Goal: Transaction & Acquisition: Purchase product/service

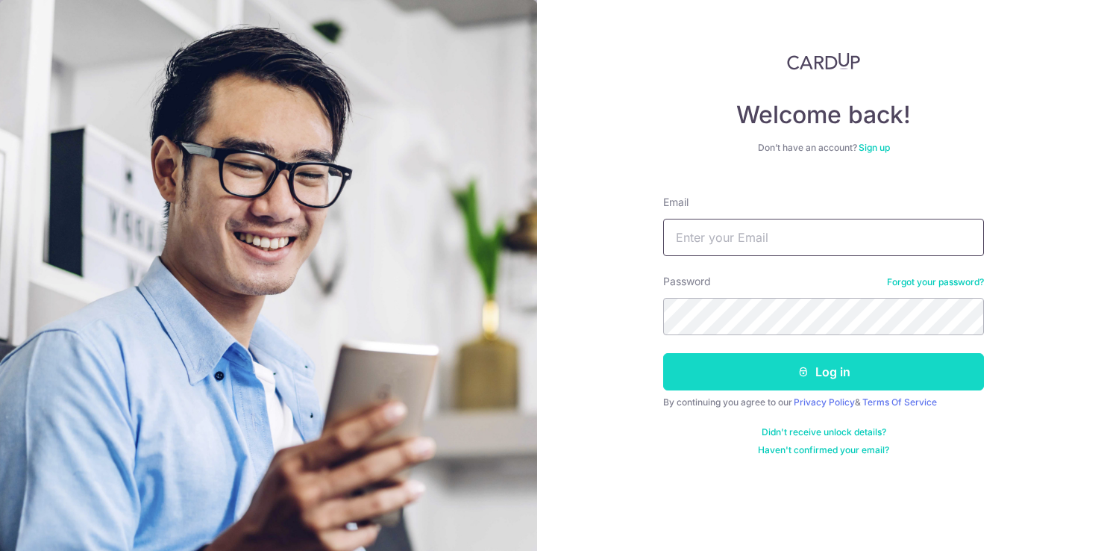
type input "[EMAIL_ADDRESS][DOMAIN_NAME]"
click at [863, 364] on button "Log in" at bounding box center [823, 371] width 321 height 37
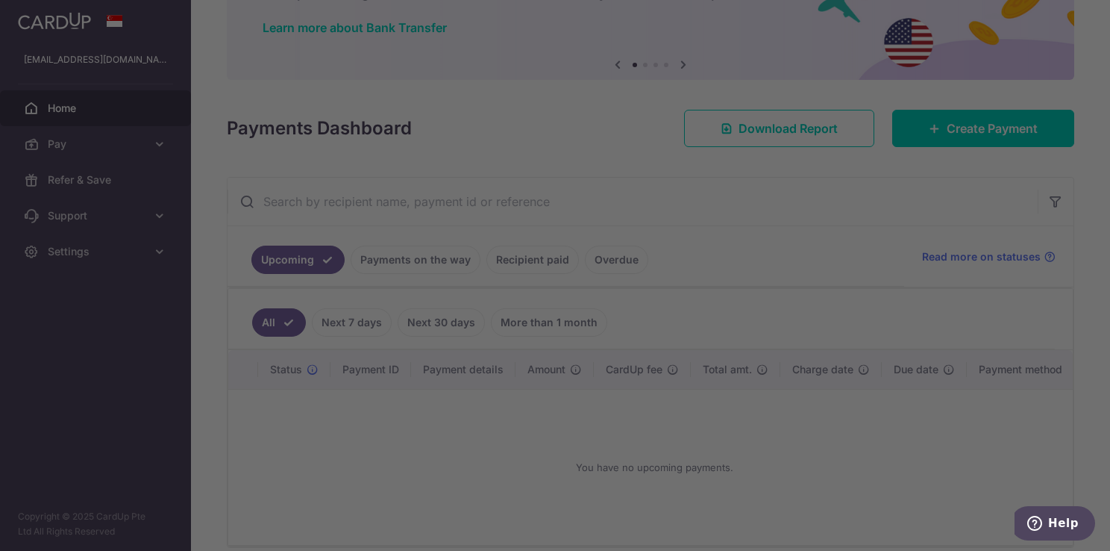
scroll to position [113, 0]
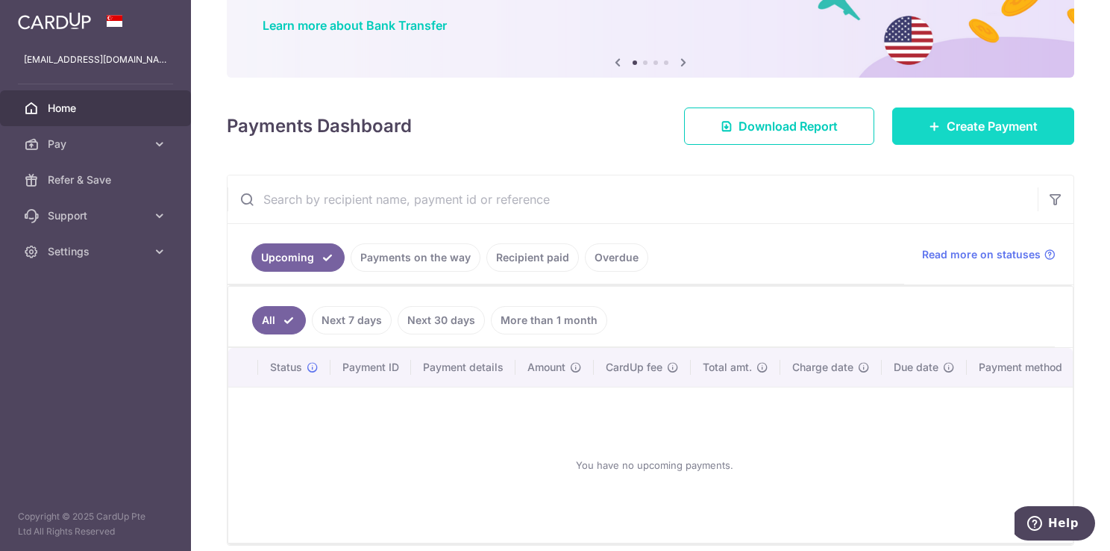
click at [968, 117] on span "Create Payment" at bounding box center [992, 126] width 91 height 18
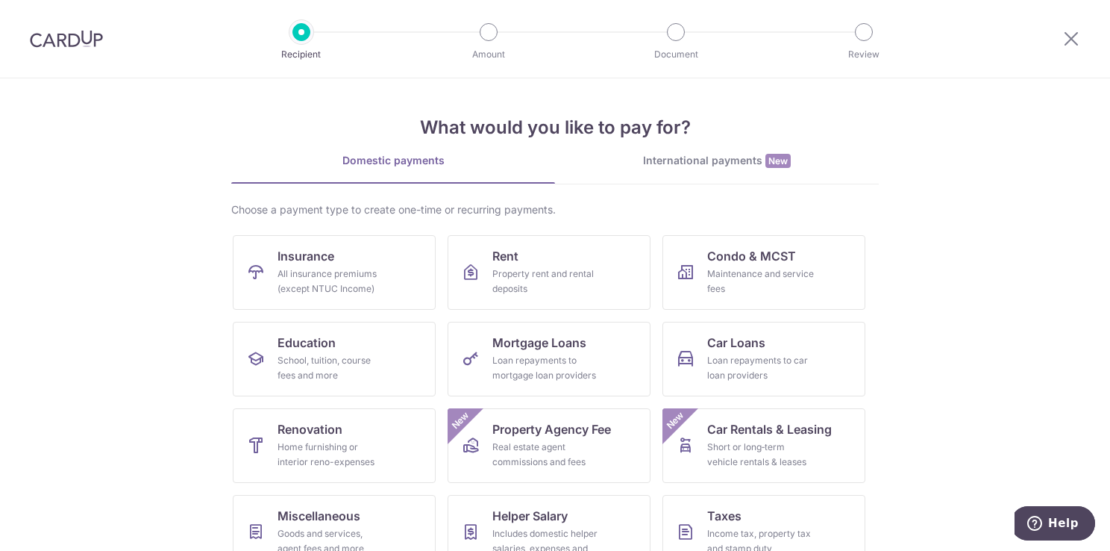
click at [764, 317] on ul "Insurance All insurance premiums (except NTUC Income) Rent Property rent and re…" at bounding box center [555, 451] width 645 height 433
click at [810, 256] on link "Condo & MCST Maintenance and service fees" at bounding box center [764, 272] width 203 height 75
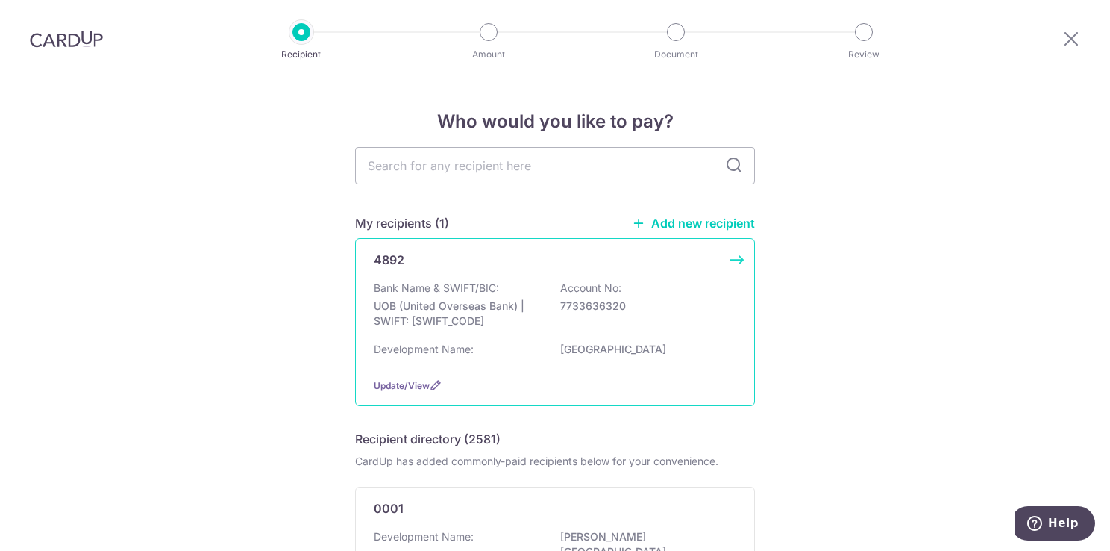
click at [701, 297] on div "Bank Name & SWIFT/BIC: UOB (United Overseas Bank) | SWIFT: UOVBSGSGXXX Account …" at bounding box center [555, 308] width 363 height 55
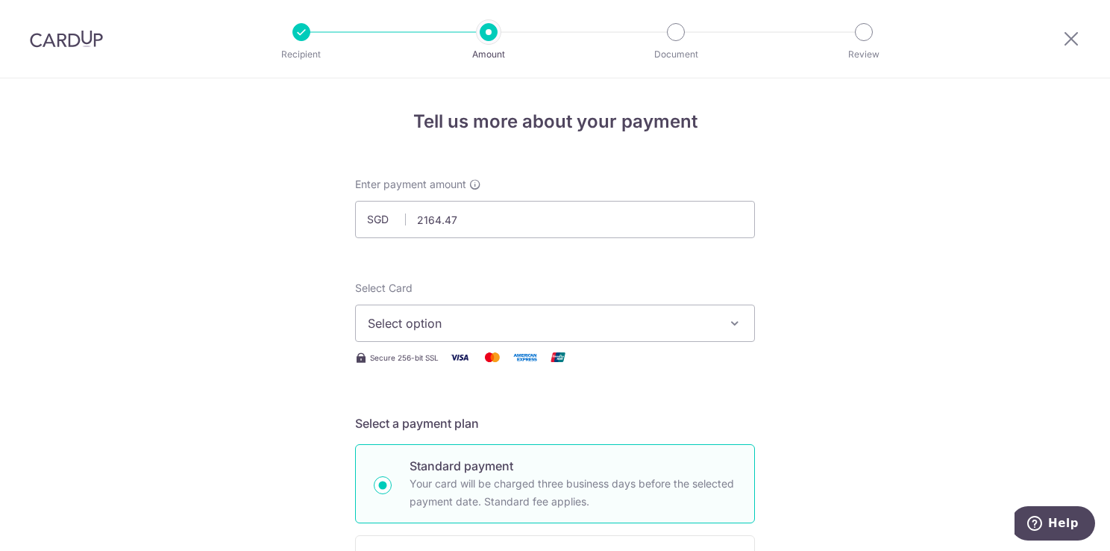
type input "2,164.47"
click at [697, 322] on span "Select option" at bounding box center [542, 323] width 348 height 18
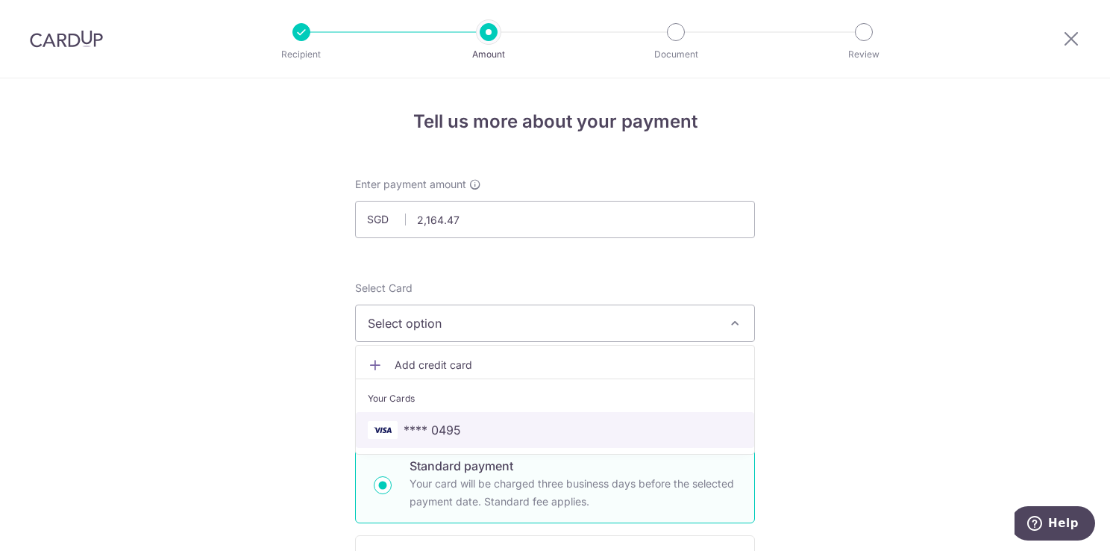
click at [638, 437] on link "**** 0495" at bounding box center [555, 430] width 399 height 36
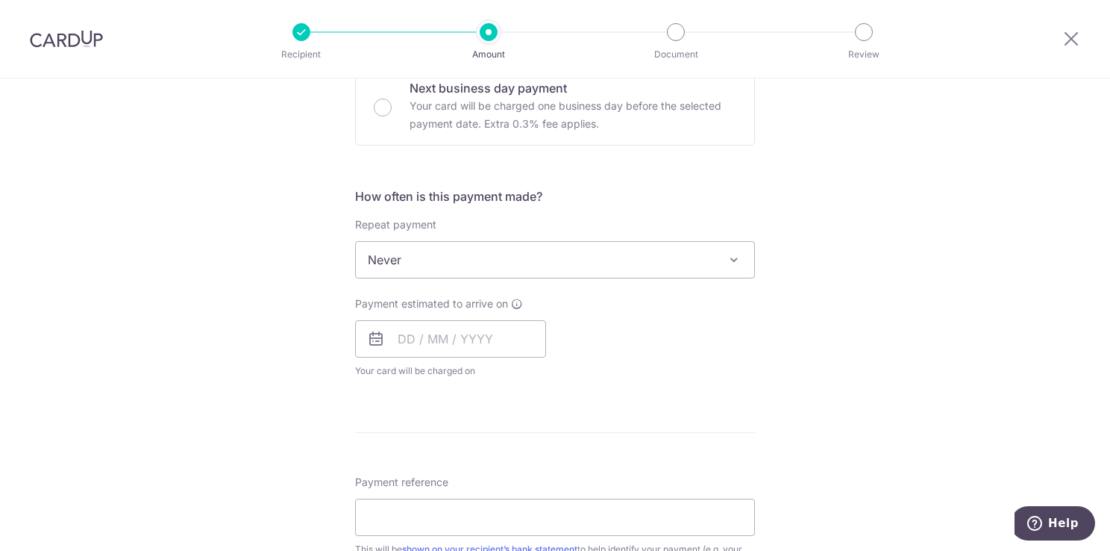
scroll to position [480, 0]
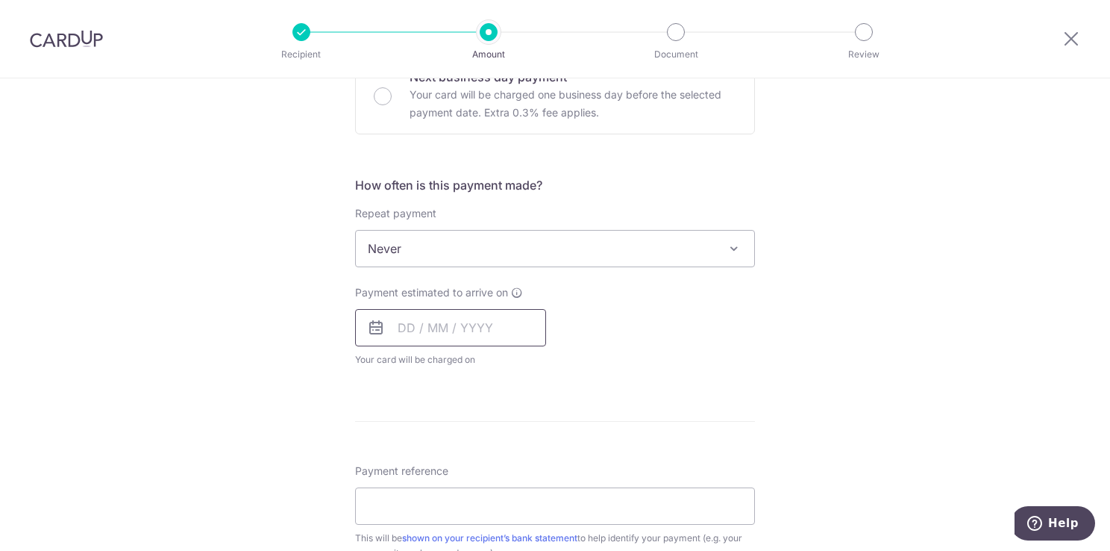
click at [513, 319] on input "text" at bounding box center [450, 327] width 191 height 37
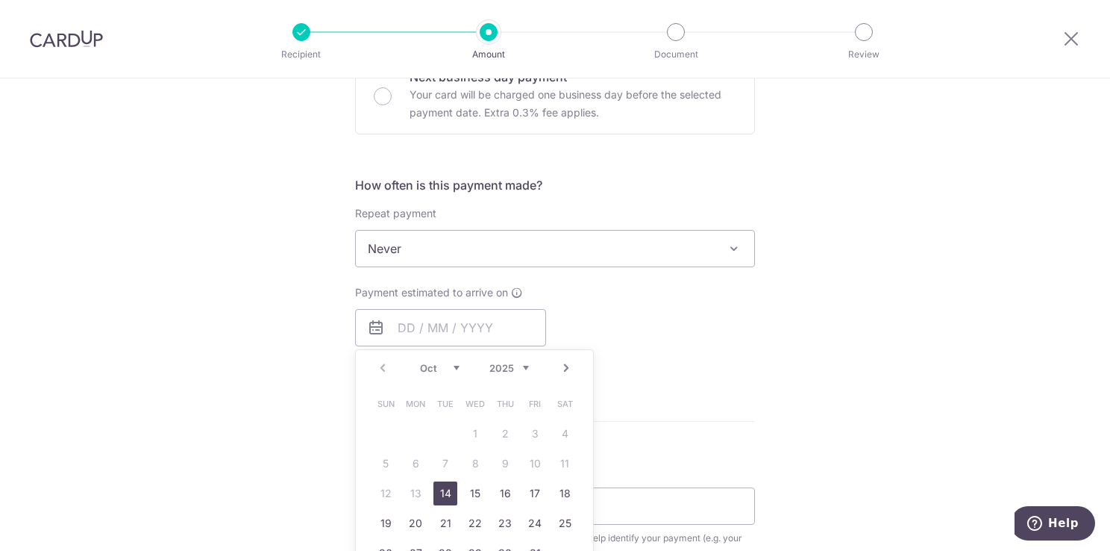
click at [445, 489] on link "14" at bounding box center [446, 493] width 24 height 24
type input "14/10/2025"
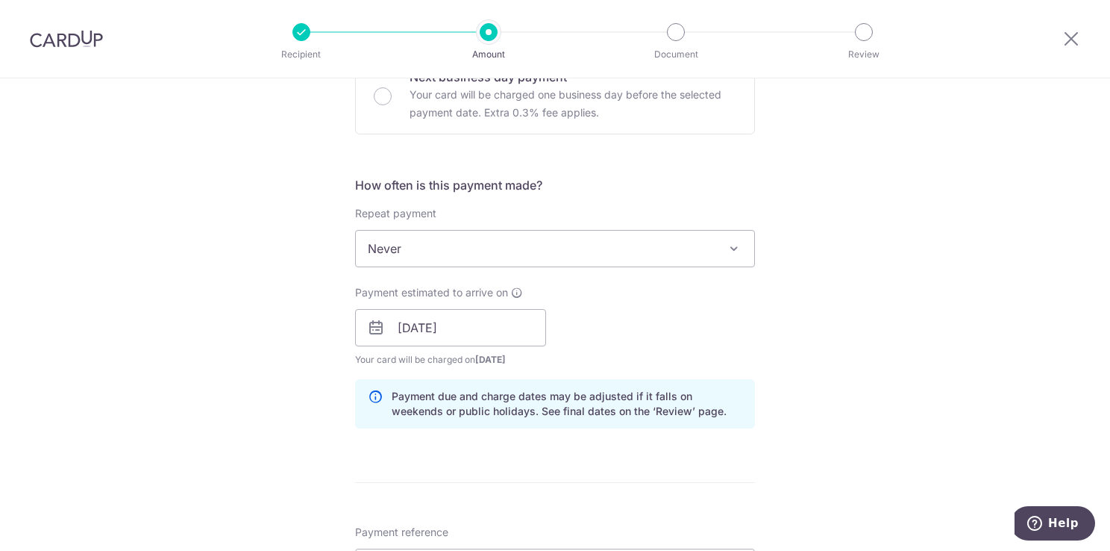
click at [650, 466] on form "Enter payment amount SGD 2,164.47 2164.47 Select Card **** 0495 Add credit card…" at bounding box center [555, 318] width 400 height 1243
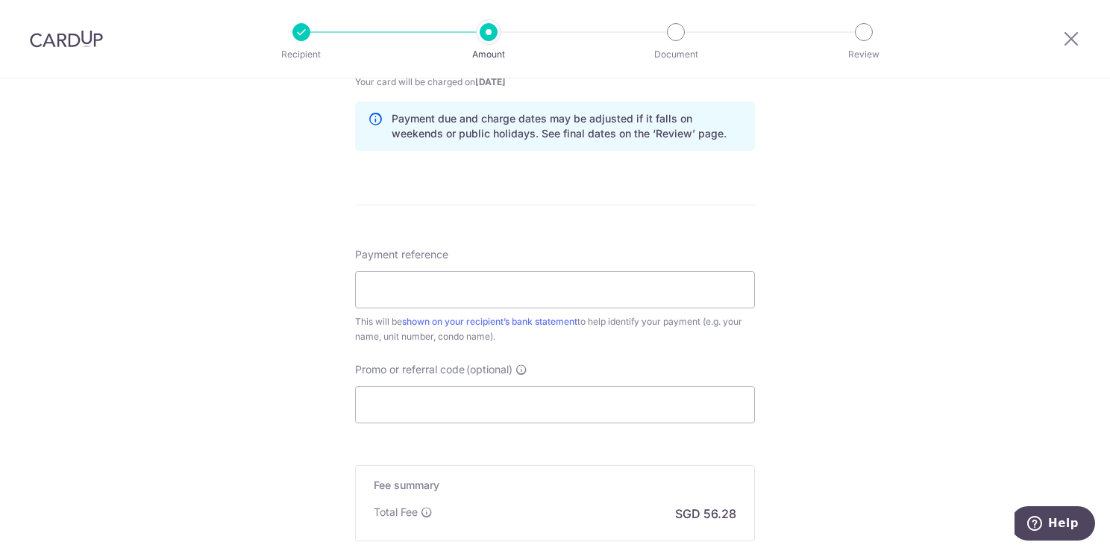
scroll to position [755, 0]
click at [734, 275] on input "Payment reference" at bounding box center [555, 291] width 400 height 37
type input "13 34-43"
click at [702, 409] on input "Promo or referral code (optional)" at bounding box center [555, 406] width 400 height 37
paste input "MILELION"
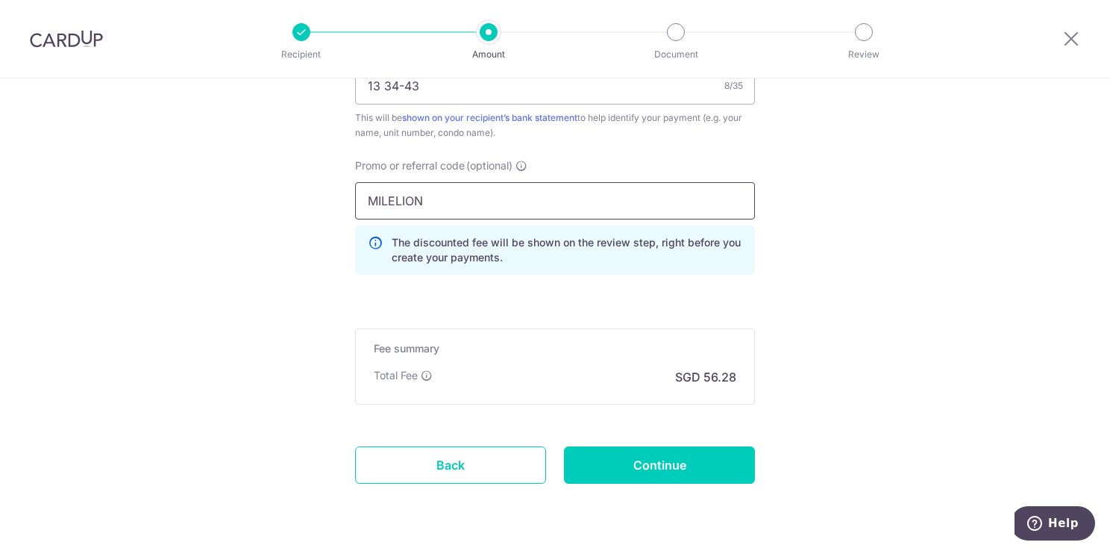
scroll to position [989, 0]
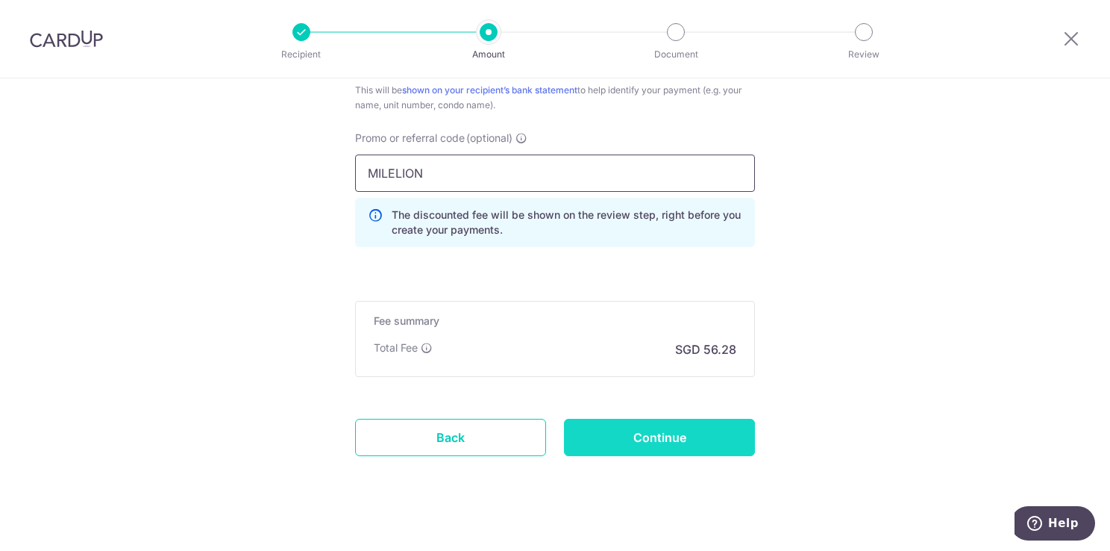
type input "MILELION"
click at [681, 430] on input "Continue" at bounding box center [659, 437] width 191 height 37
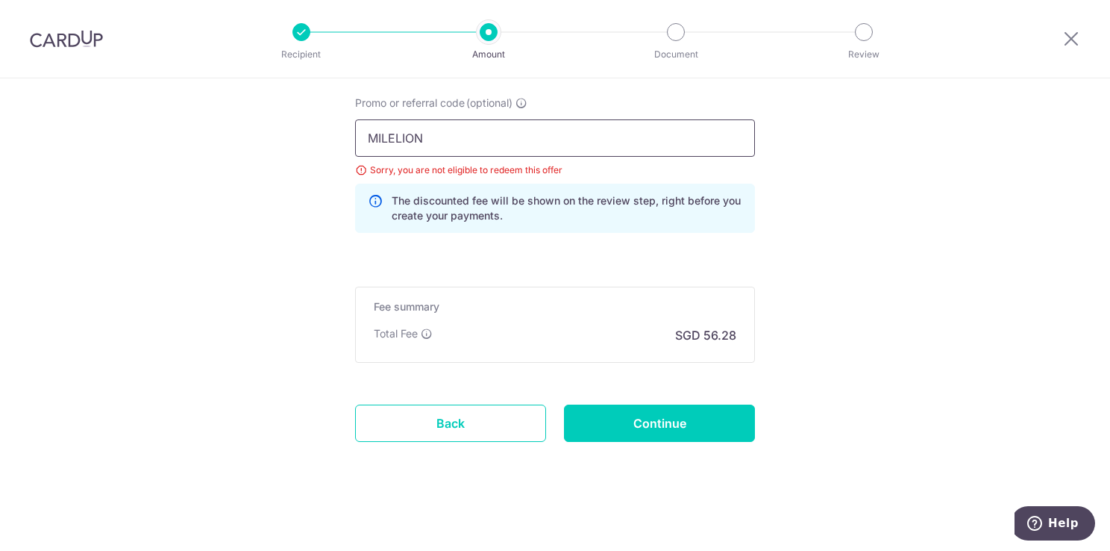
click at [484, 126] on input "MILELION" at bounding box center [555, 137] width 400 height 37
paste input "OCBC155"
type input "OCBC155"
click at [670, 424] on input "Continue" at bounding box center [659, 422] width 191 height 37
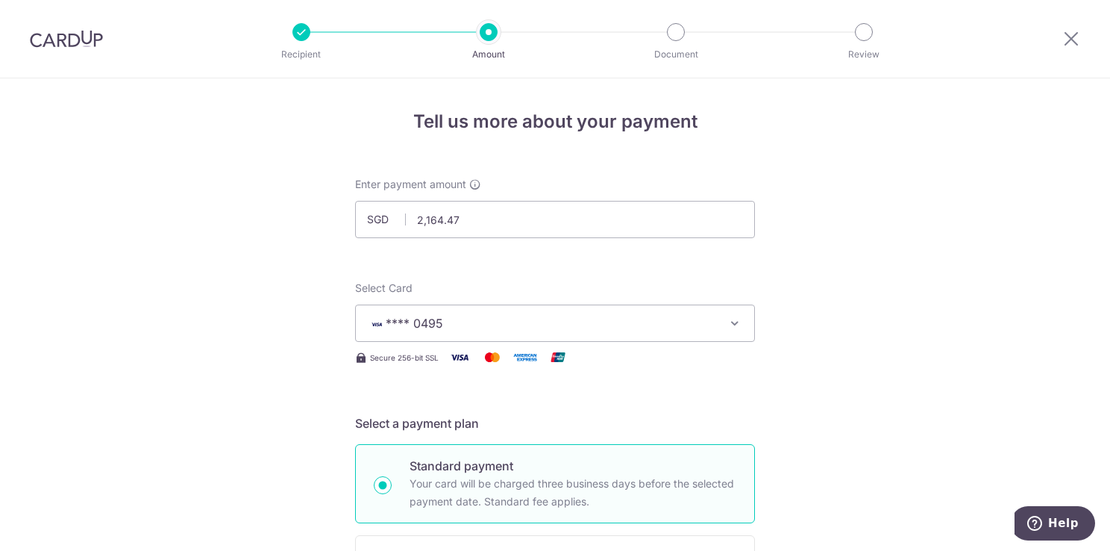
scroll to position [1024, 0]
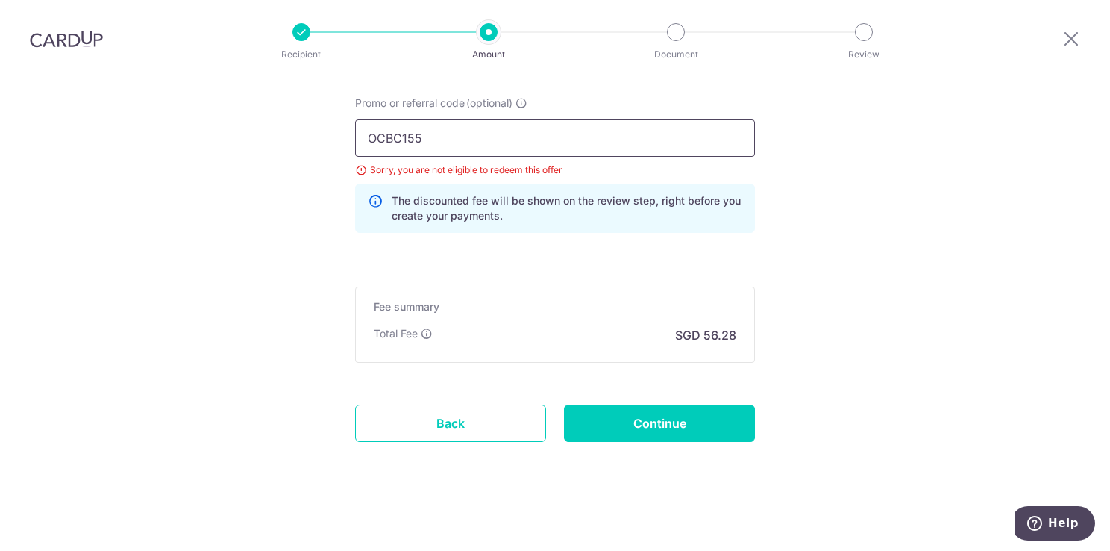
click at [466, 148] on input "OCBC155" at bounding box center [555, 137] width 400 height 37
paste input "9"
type input "OCBC195"
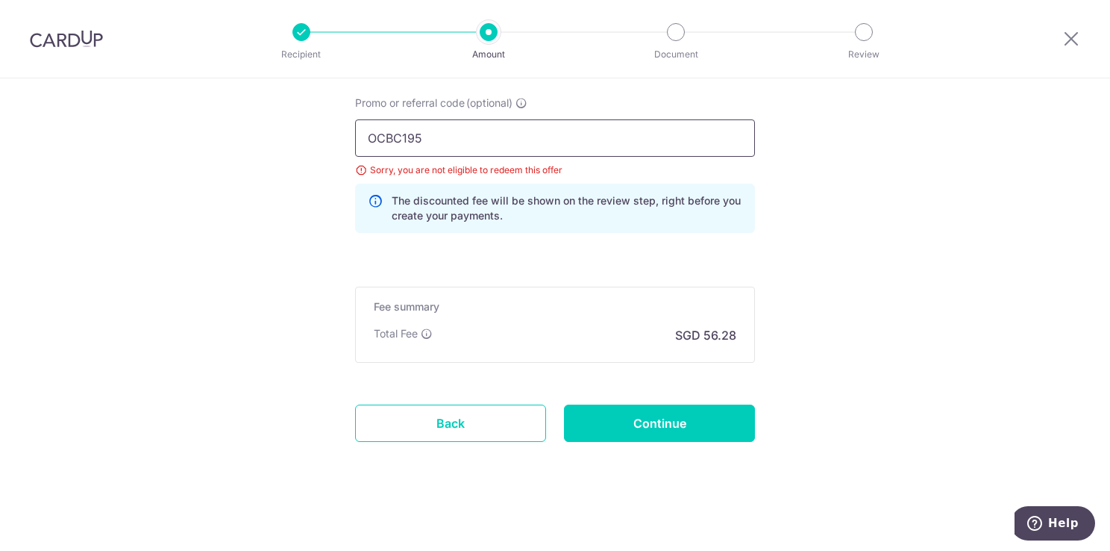
click button "Add Card" at bounding box center [0, 0] width 0 height 0
click at [701, 413] on input "Continue" at bounding box center [659, 422] width 191 height 37
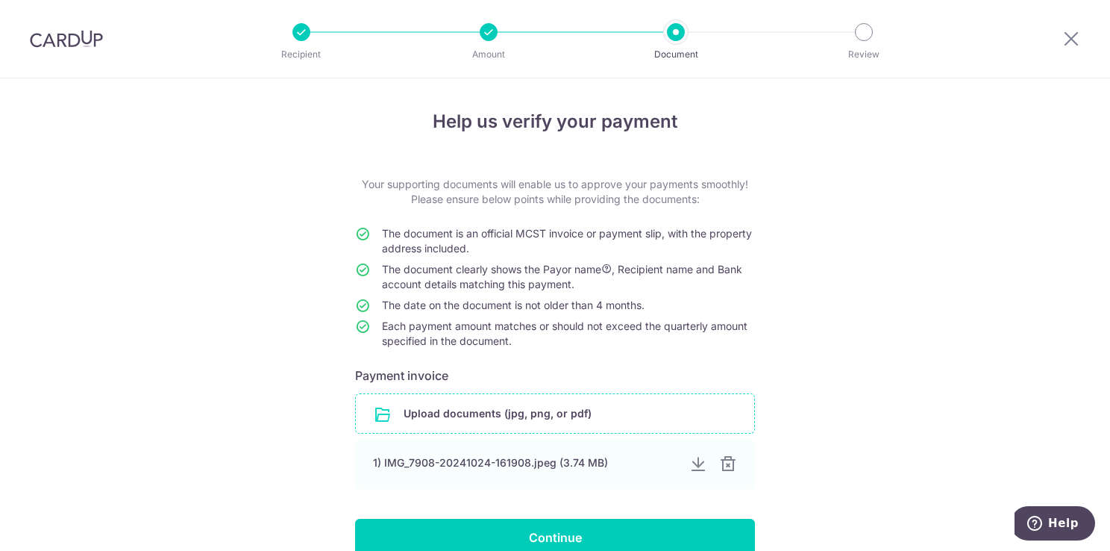
click at [570, 422] on input "file" at bounding box center [555, 413] width 399 height 39
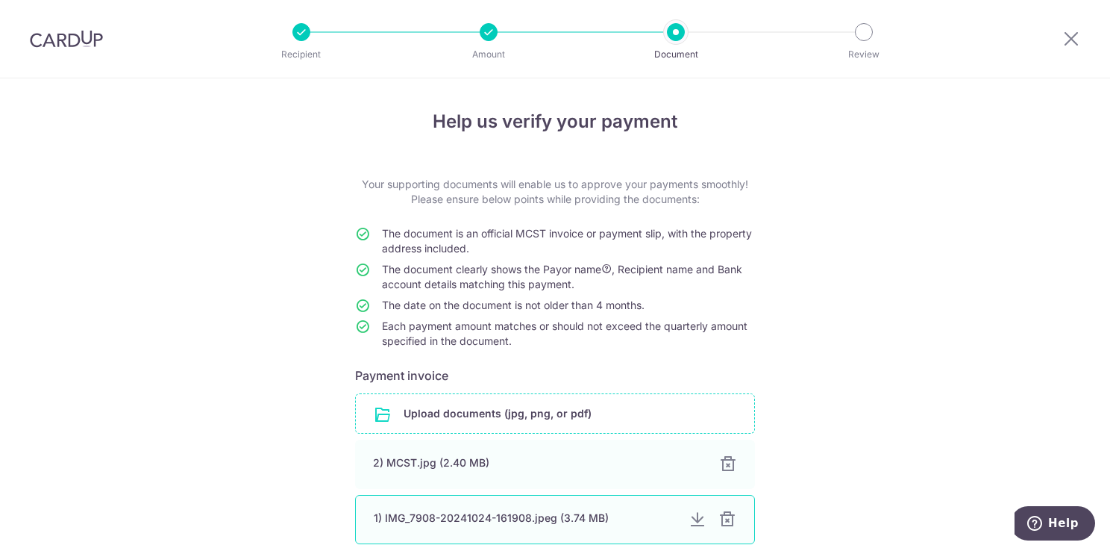
click at [728, 521] on div at bounding box center [728, 519] width 18 height 18
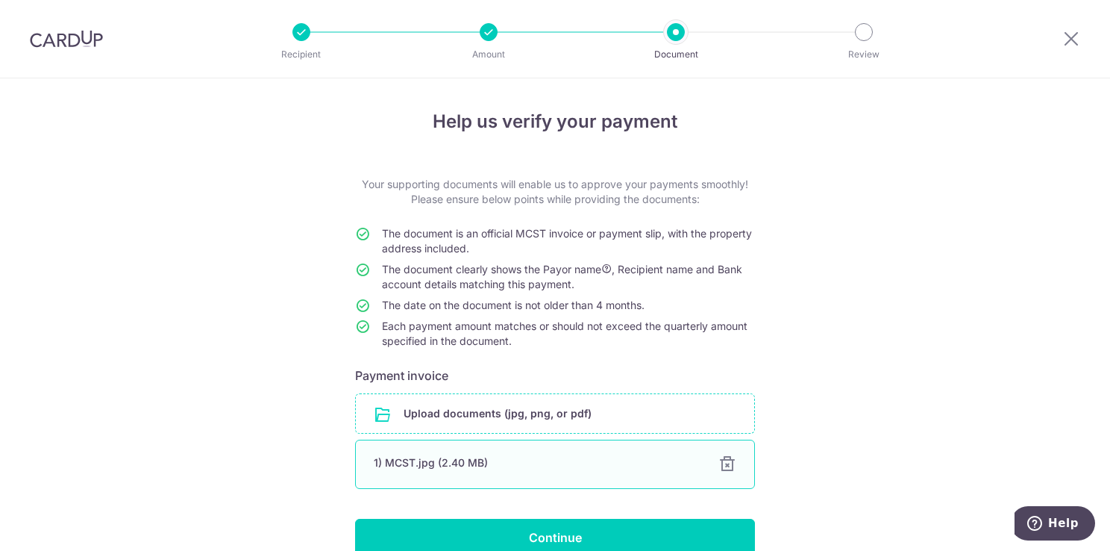
click at [525, 479] on div "1) MCST.jpg (2.40 MB) 100%" at bounding box center [555, 464] width 400 height 49
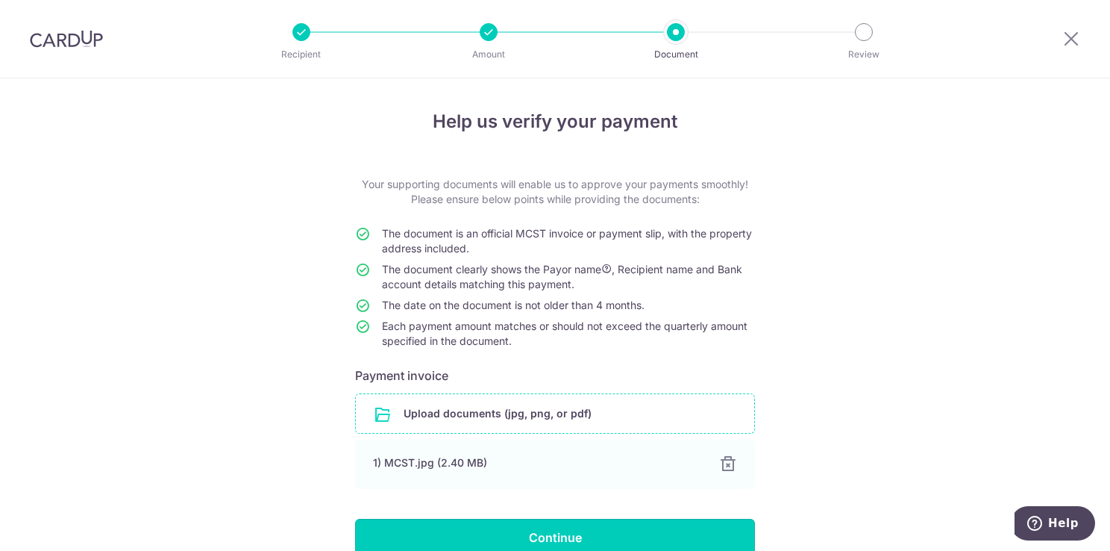
click at [573, 531] on input "Continue" at bounding box center [555, 537] width 400 height 37
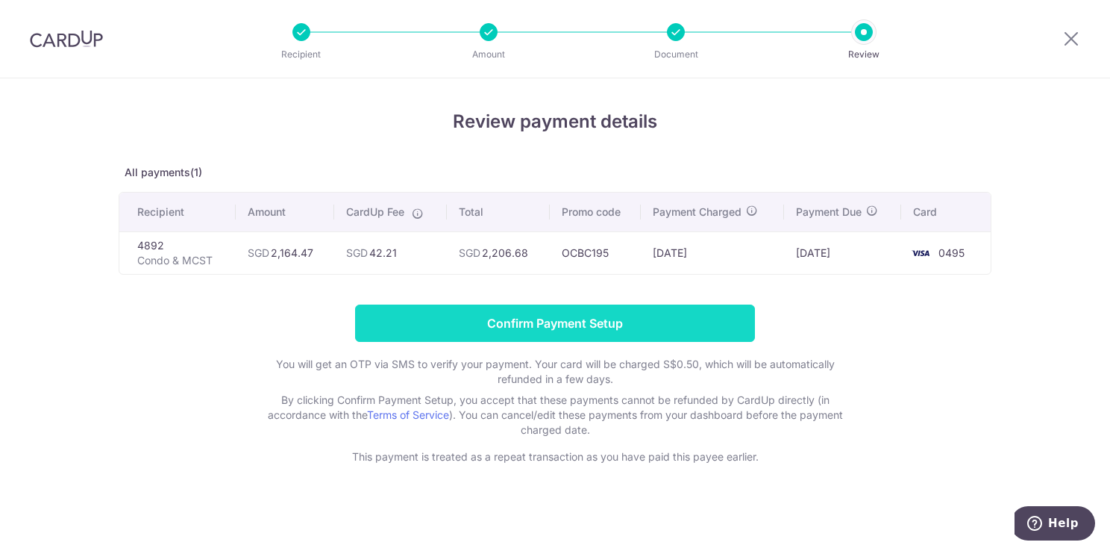
click at [622, 320] on input "Confirm Payment Setup" at bounding box center [555, 322] width 400 height 37
